Goal: Contribute content: Add original content to the website for others to see

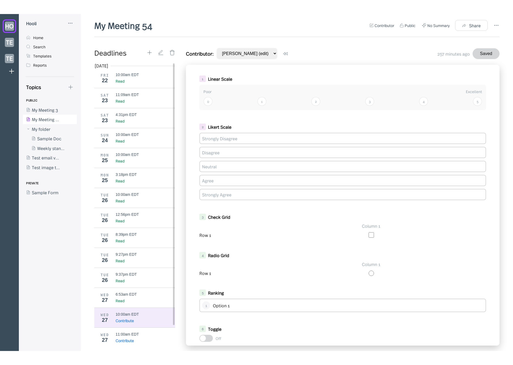
scroll to position [206, 0]
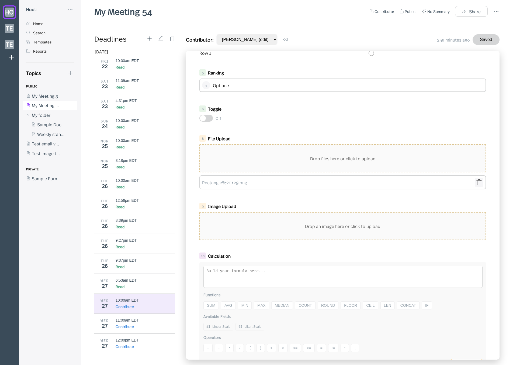
click at [476, 181] on icon at bounding box center [479, 182] width 6 height 6
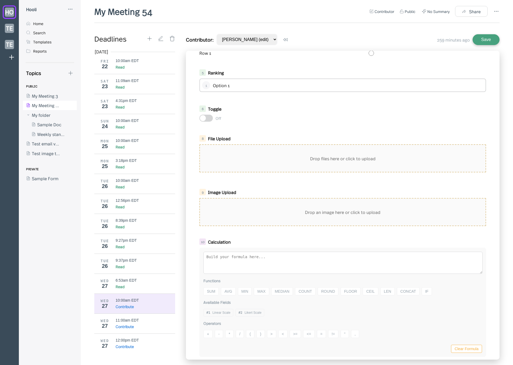
click at [394, 152] on div "Drop files here or click to upload" at bounding box center [343, 158] width 286 height 27
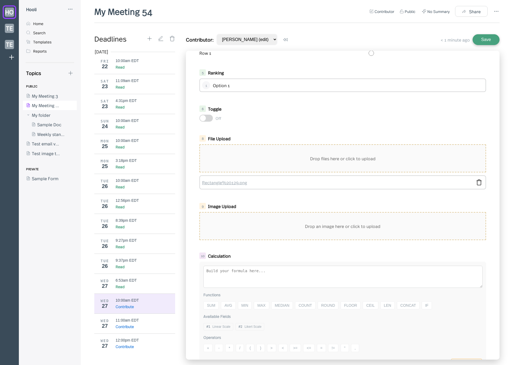
click at [236, 181] on link "Rectangle%20129.png" at bounding box center [337, 182] width 270 height 6
click at [476, 182] on icon at bounding box center [479, 182] width 6 height 6
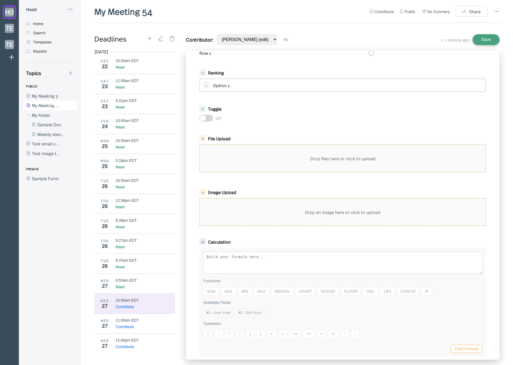
click at [440, 163] on div "Drop files here or click to upload" at bounding box center [343, 158] width 286 height 27
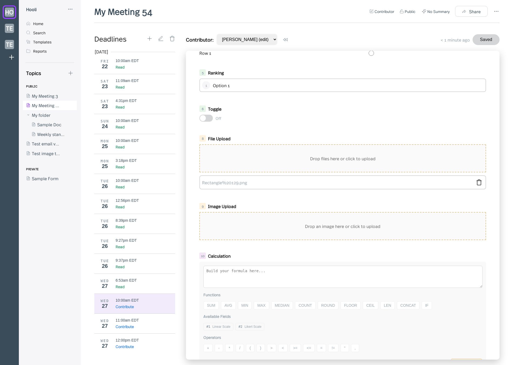
click at [238, 185] on div "Rectangle%20129.png" at bounding box center [342, 182] width 287 height 14
click at [240, 183] on link "Rectangle%20129.png" at bounding box center [337, 182] width 270 height 6
click at [276, 197] on div "1 Linear Scale Poor Excellent 0 1 2 3 4 5 2 Likert Scale Strongly Disagree Disa…" at bounding box center [343, 205] width 314 height 309
click at [333, 204] on div "Image Upload" at bounding box center [339, 206] width 262 height 6
